Goal: Find specific page/section: Find specific page/section

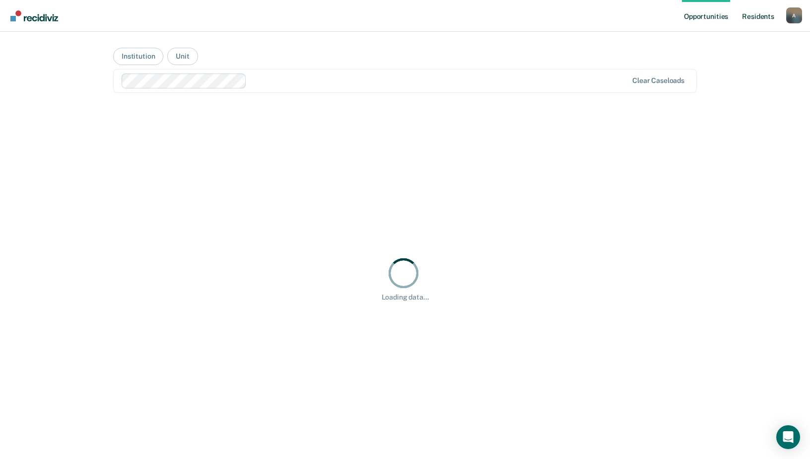
click at [761, 19] on link "Resident s" at bounding box center [758, 16] width 36 height 32
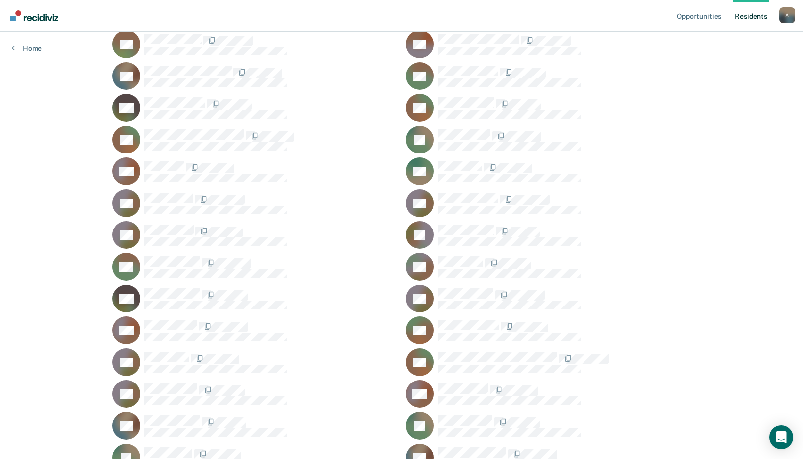
scroll to position [25536, 0]
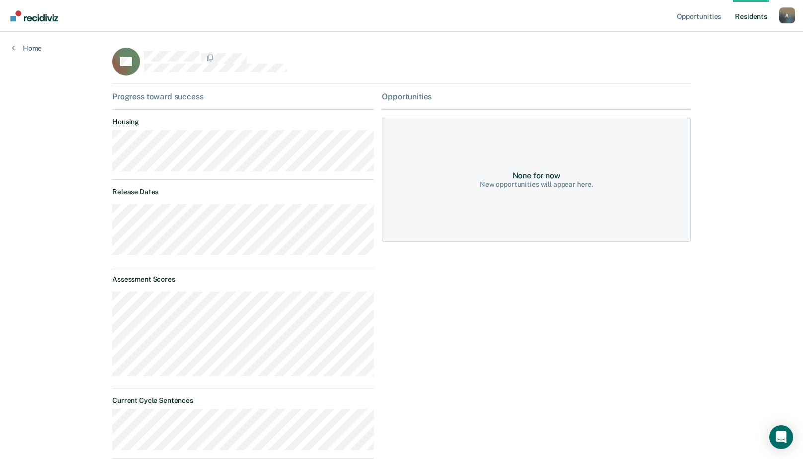
scroll to position [149, 0]
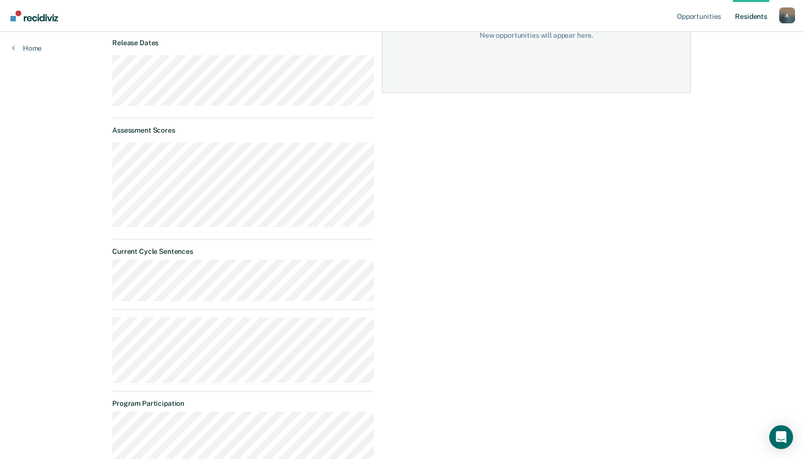
click at [604, 108] on div "Opportunities None for now New opportunities will appear here." at bounding box center [536, 232] width 309 height 578
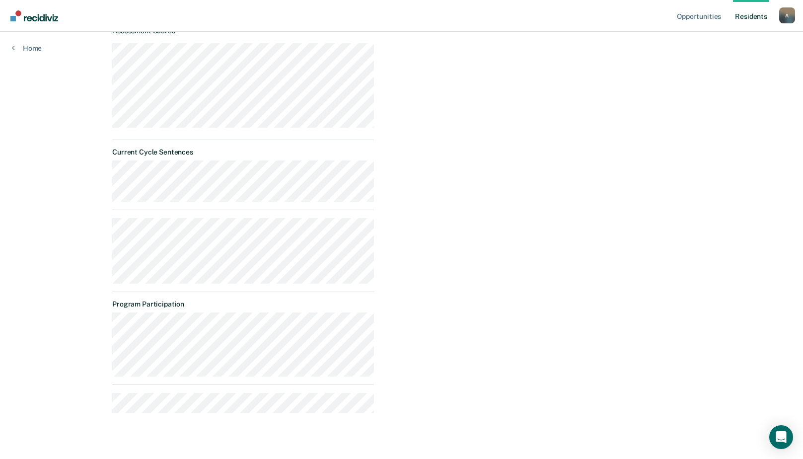
scroll to position [0, 0]
